Goal: Task Accomplishment & Management: Manage account settings

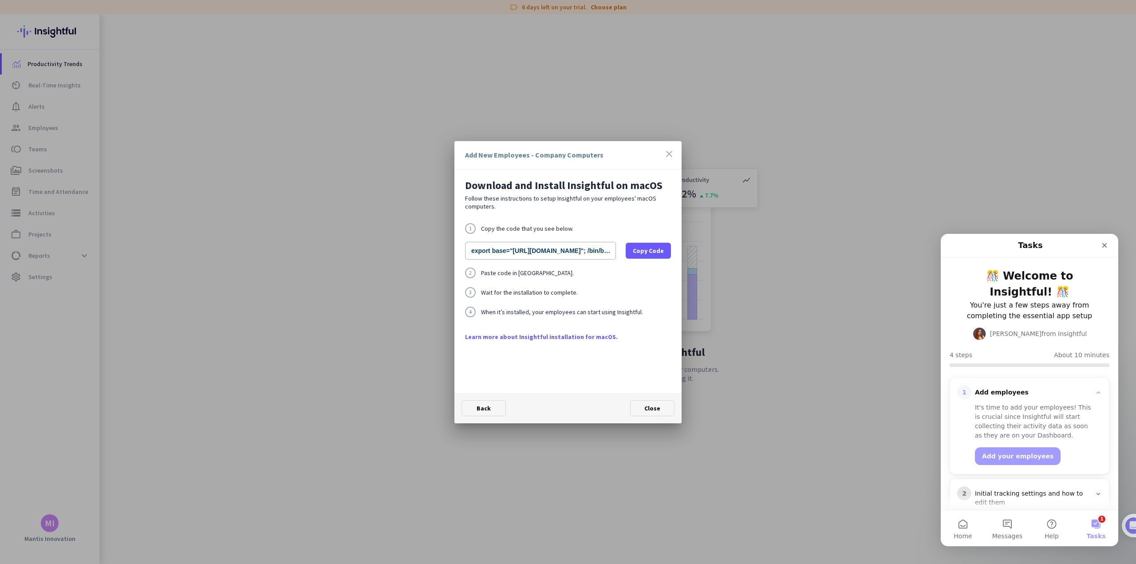
click at [363, 337] on div at bounding box center [568, 282] width 1136 height 564
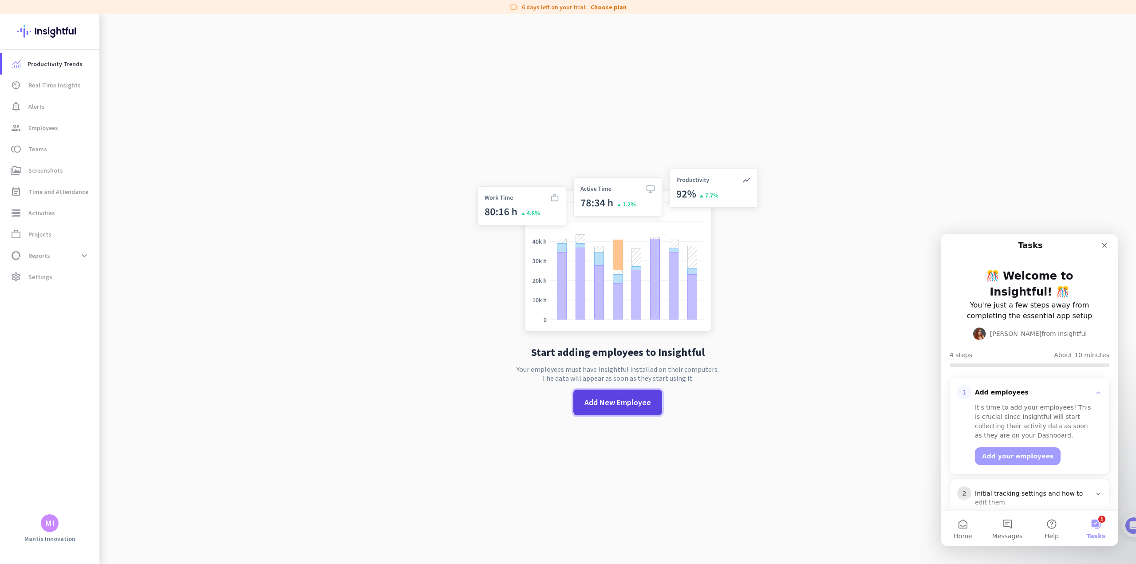
click at [601, 400] on span "Add New Employee" at bounding box center [617, 403] width 67 height 12
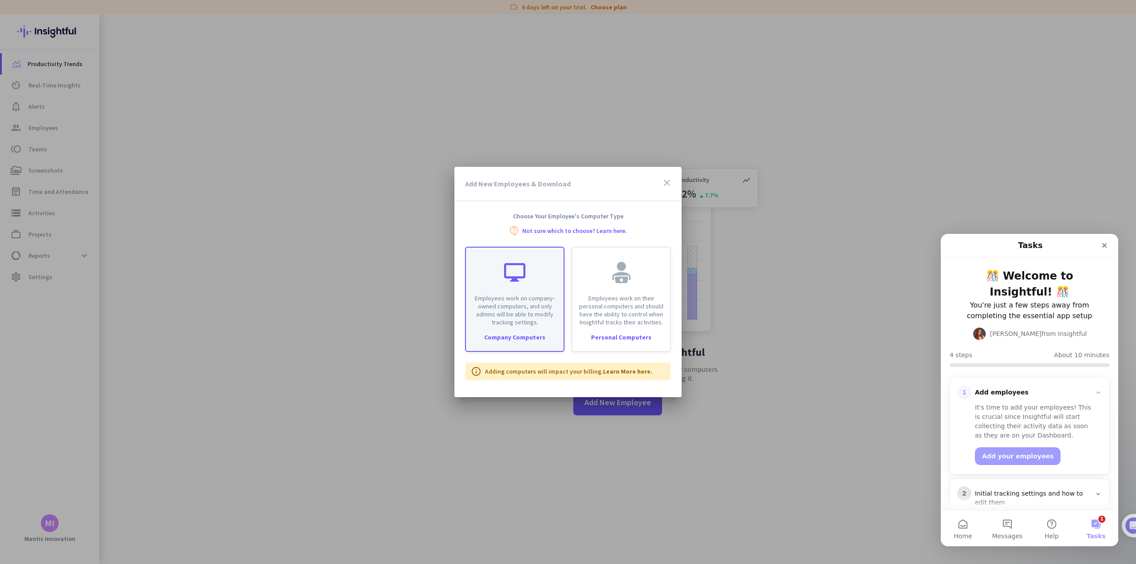
click at [519, 271] on div at bounding box center [514, 272] width 21 height 21
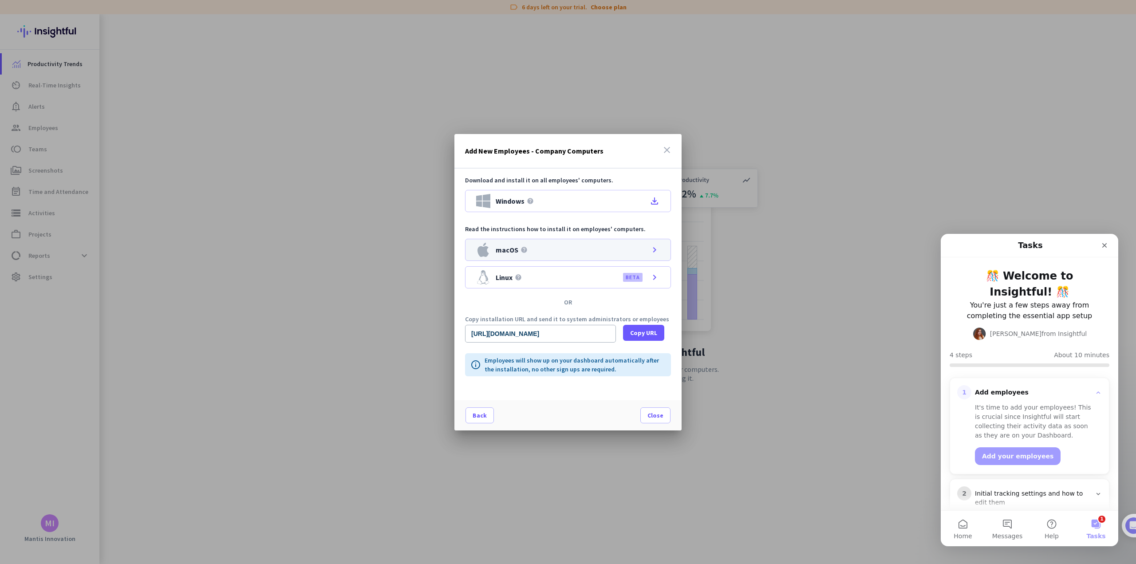
click at [613, 251] on div "macOS help chevron_right" at bounding box center [568, 250] width 206 height 22
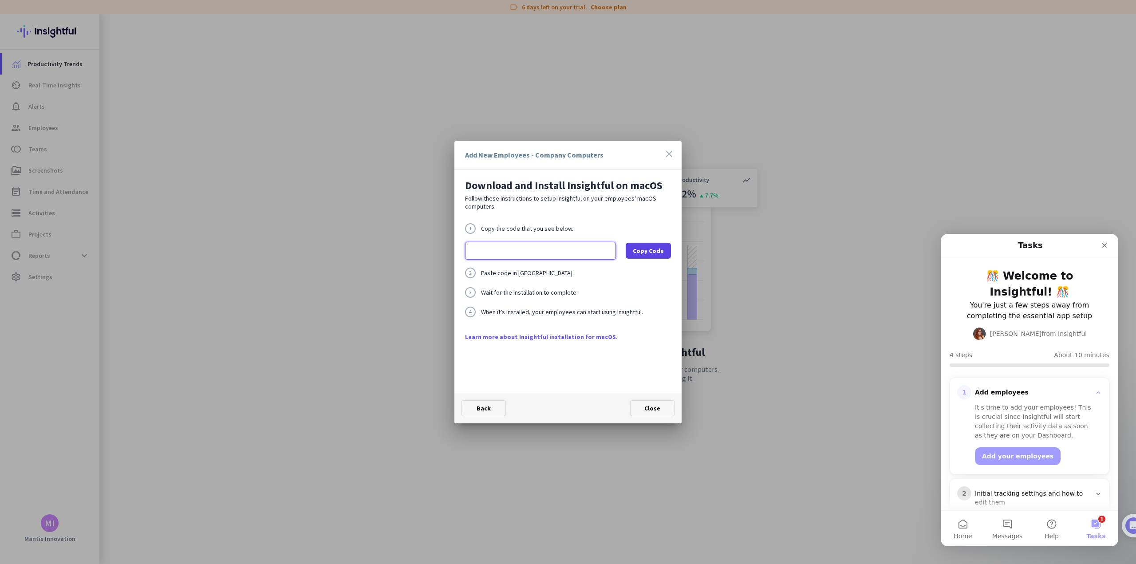
scroll to position [0, 285]
drag, startPoint x: 569, startPoint y: 250, endPoint x: 540, endPoint y: 248, distance: 29.8
click at [540, 248] on input "export base="[URL][DOMAIN_NAME]"; /bin/bash -c "organizationId="wupg_zaulnrx831…" at bounding box center [540, 251] width 151 height 18
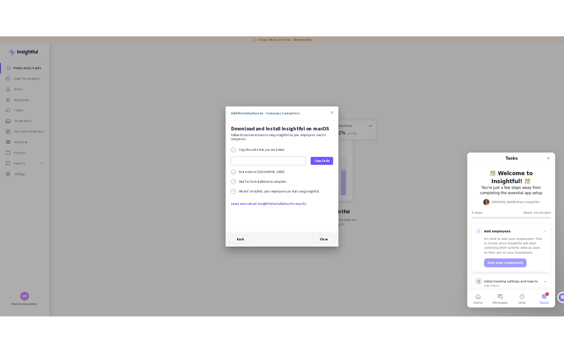
scroll to position [0, 0]
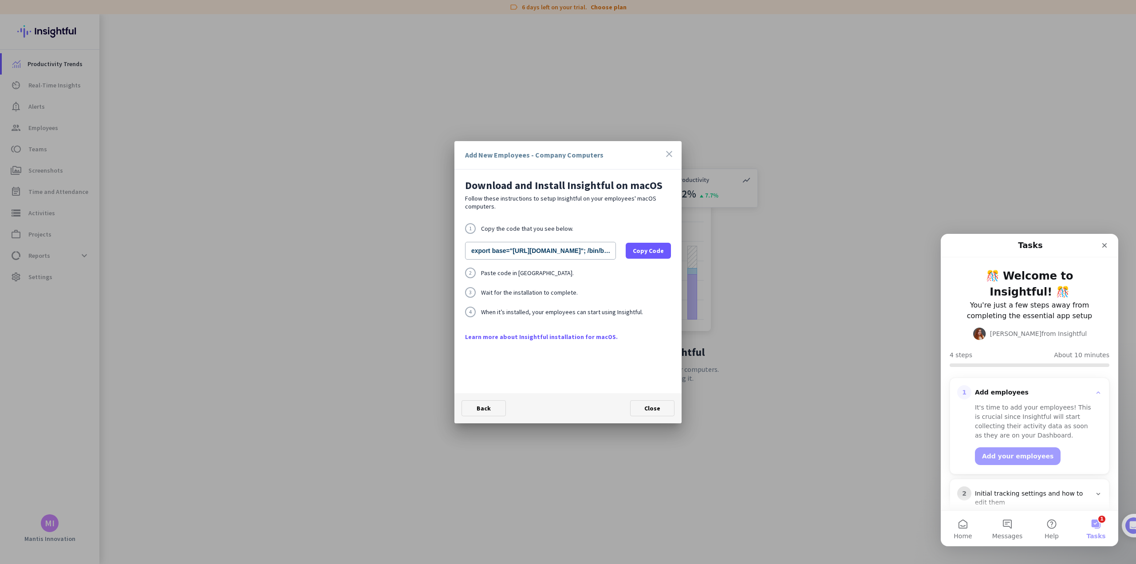
click at [554, 262] on div "1 Copy the code that you see below. export base="[URL][DOMAIN_NAME]"; /bin/bash…" at bounding box center [568, 277] width 206 height 109
click at [531, 158] on div "Add New Employees - Company Computers" at bounding box center [534, 154] width 138 height 7
click at [526, 335] on link "Learn more about Insightful installation for macOS." at bounding box center [568, 336] width 206 height 9
click at [668, 154] on icon "close" at bounding box center [669, 154] width 11 height 11
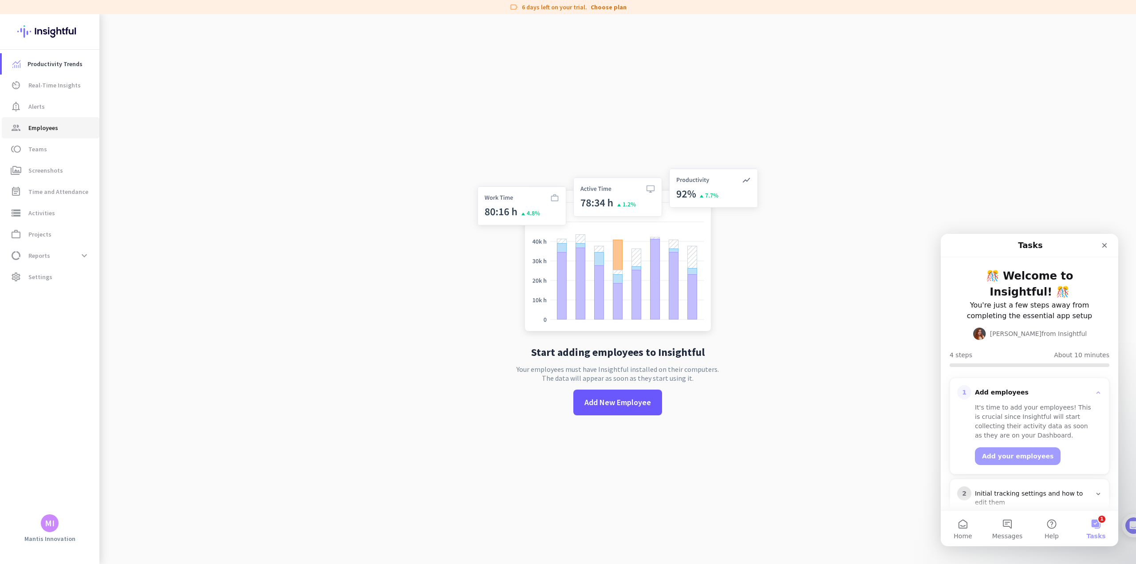
click at [41, 130] on span "Employees" at bounding box center [43, 127] width 30 height 11
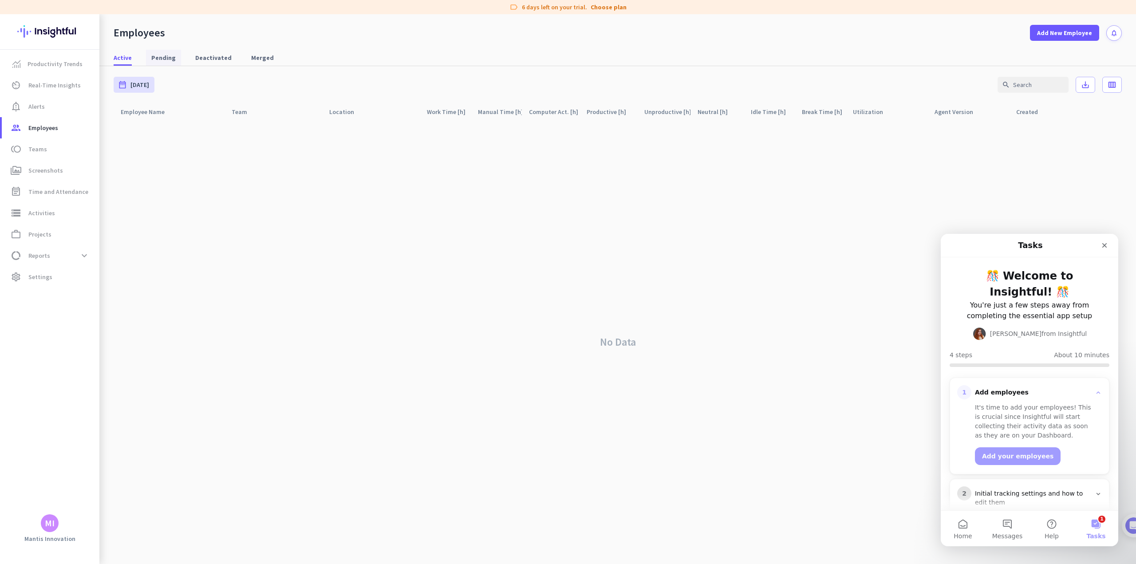
click at [158, 58] on span "Pending" at bounding box center [163, 57] width 24 height 9
click at [128, 61] on span "Active" at bounding box center [123, 57] width 18 height 9
click at [48, 169] on span "Screenshots" at bounding box center [45, 170] width 35 height 11
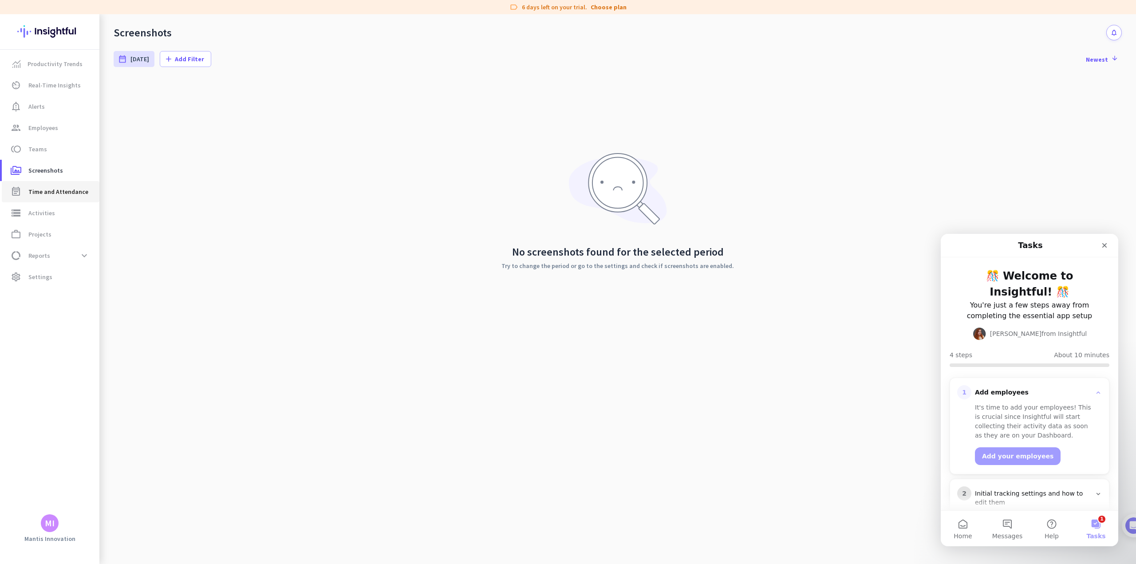
click at [51, 192] on span "Time and Attendance" at bounding box center [58, 191] width 60 height 11
click at [40, 213] on span "Activities" at bounding box center [41, 213] width 27 height 11
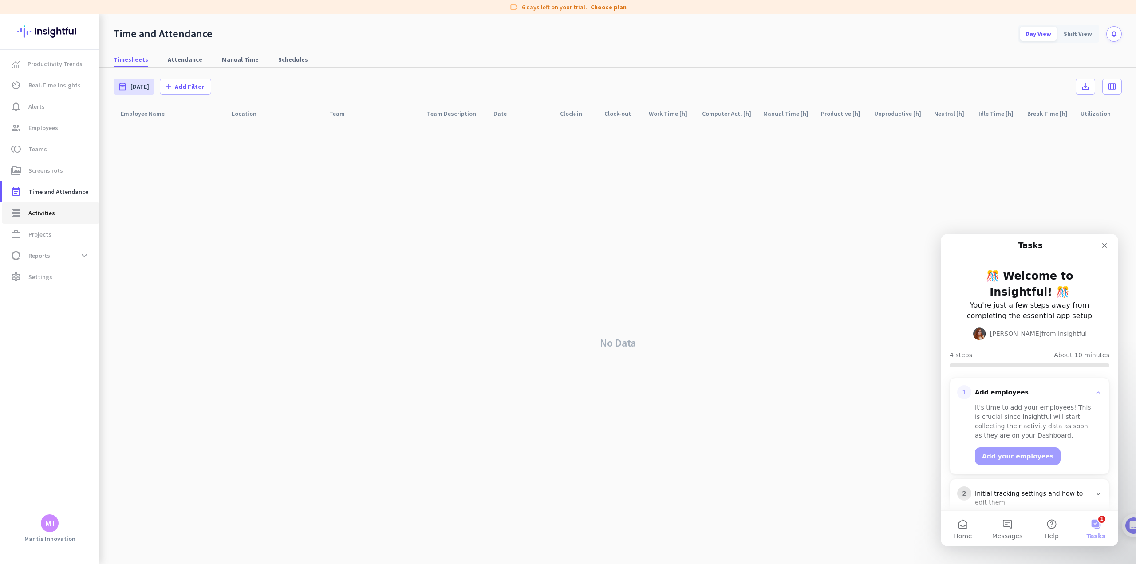
type input "[DATE]"
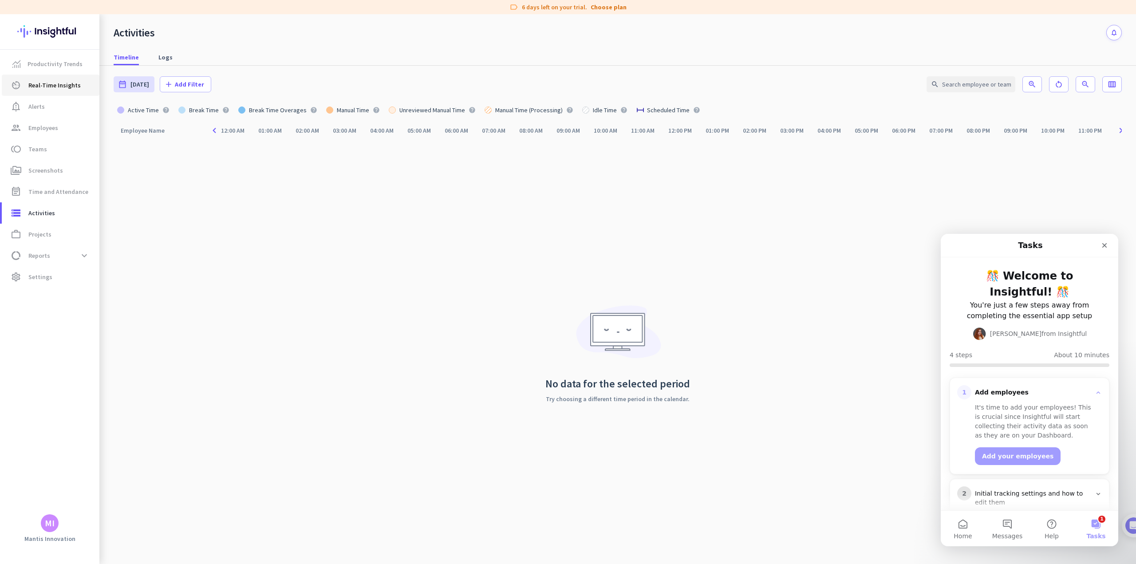
click at [58, 77] on link "av_timer Real-Time Insights" at bounding box center [51, 85] width 98 height 21
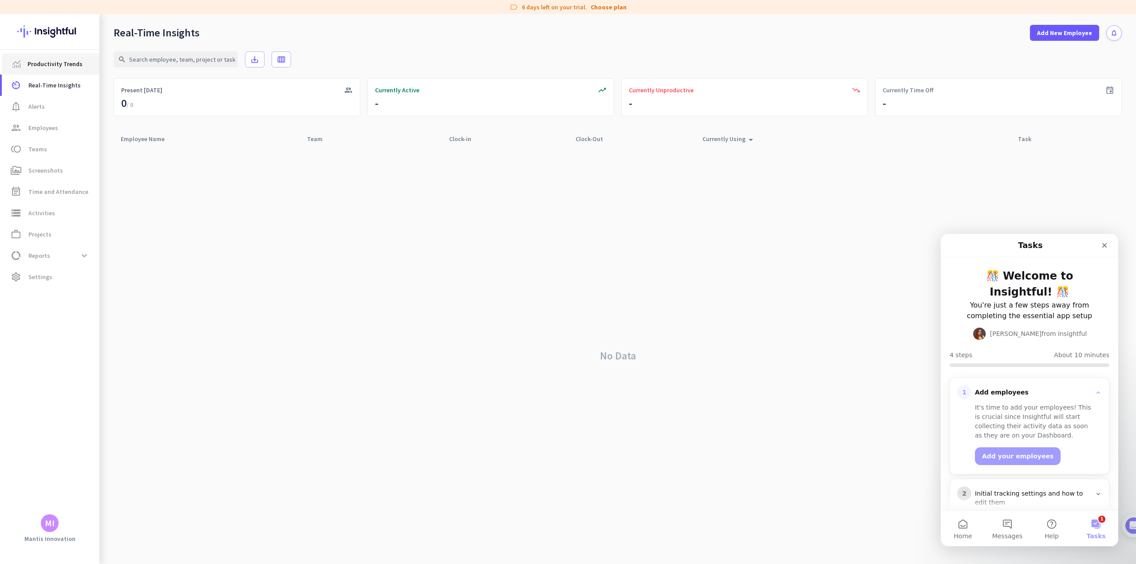
click at [51, 68] on span "Productivity Trends" at bounding box center [55, 64] width 55 height 11
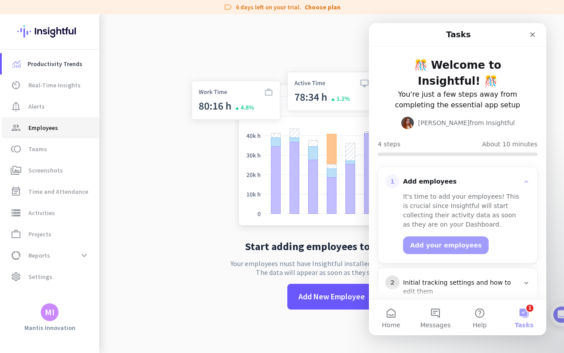
click at [45, 122] on span "Employees" at bounding box center [43, 127] width 30 height 11
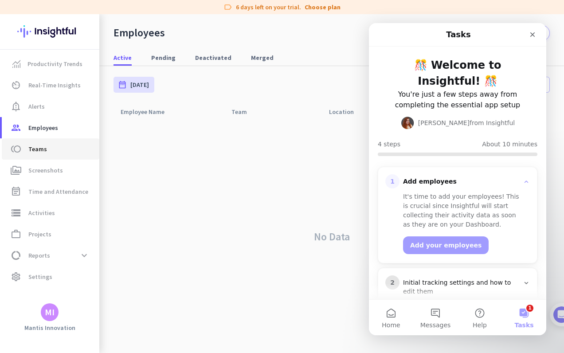
click at [42, 144] on span "Teams" at bounding box center [37, 149] width 19 height 11
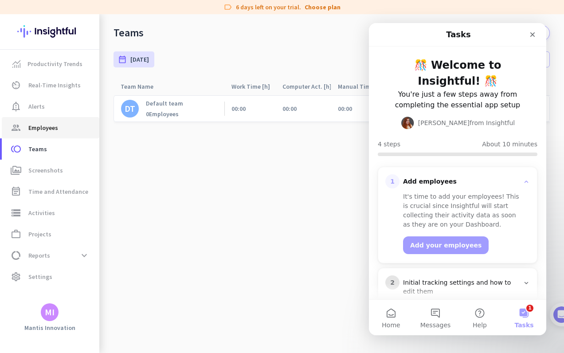
click at [45, 130] on span "Employees" at bounding box center [43, 127] width 30 height 11
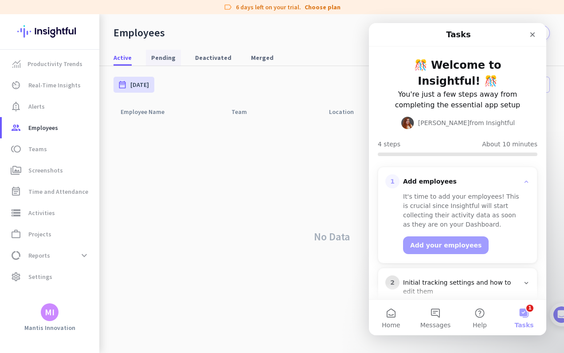
click at [179, 60] on div "Active Pending Deactivated Merged" at bounding box center [331, 58] width 465 height 16
click at [163, 58] on span "Pending" at bounding box center [163, 57] width 24 height 9
click at [535, 33] on icon "Close" at bounding box center [533, 34] width 5 height 5
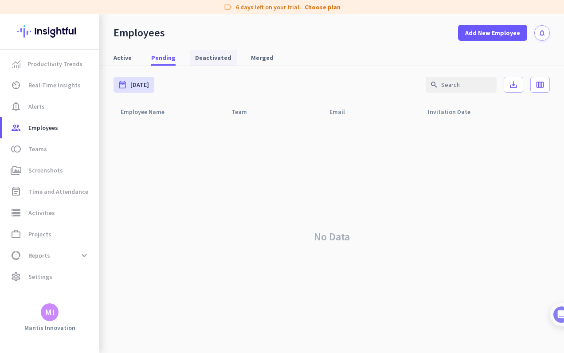
click at [215, 55] on span "Deactivated" at bounding box center [213, 57] width 36 height 9
click at [257, 56] on span "Merged" at bounding box center [262, 57] width 23 height 9
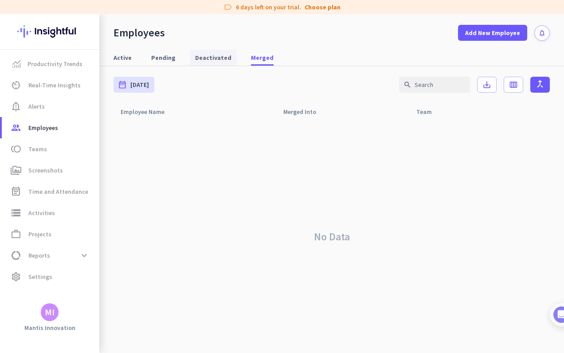
click at [204, 60] on span "Deactivated" at bounding box center [213, 57] width 36 height 9
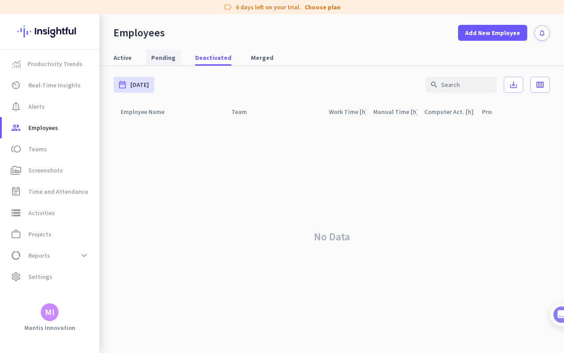
click at [159, 58] on span "Pending" at bounding box center [163, 57] width 24 height 9
click at [210, 58] on span "Deactivated" at bounding box center [213, 57] width 36 height 9
click at [251, 56] on span "Merged" at bounding box center [262, 57] width 23 height 9
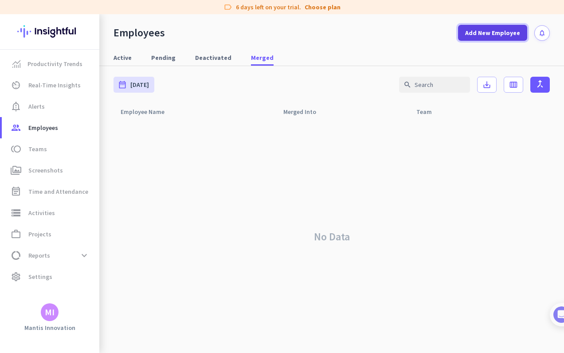
click at [475, 38] on span at bounding box center [492, 32] width 69 height 21
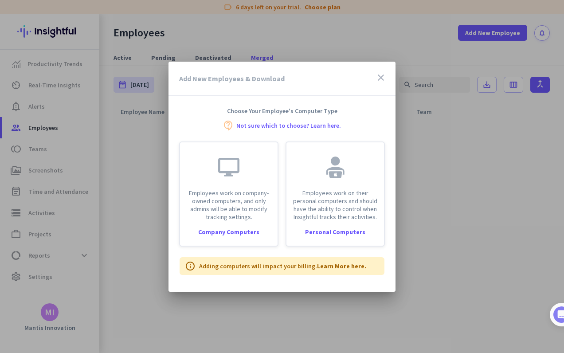
click at [376, 77] on icon "close" at bounding box center [381, 77] width 11 height 11
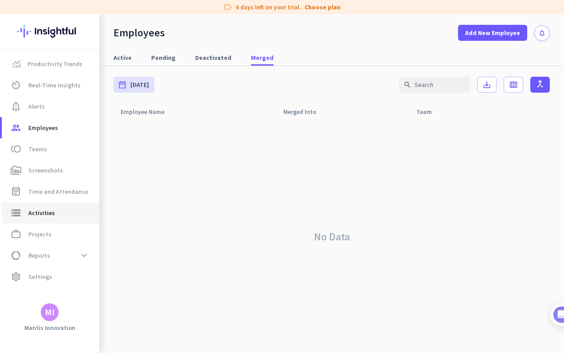
click at [39, 212] on span "Activities" at bounding box center [41, 213] width 27 height 11
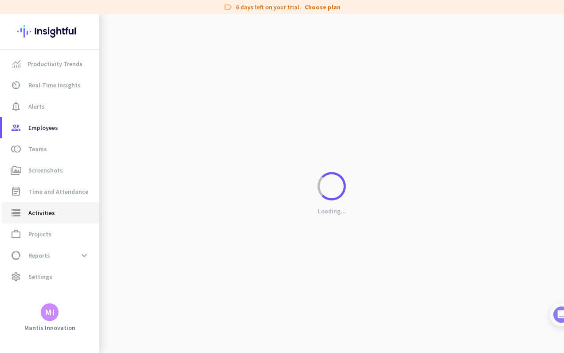
type input "[DATE]"
